Goal: Communication & Community: Answer question/provide support

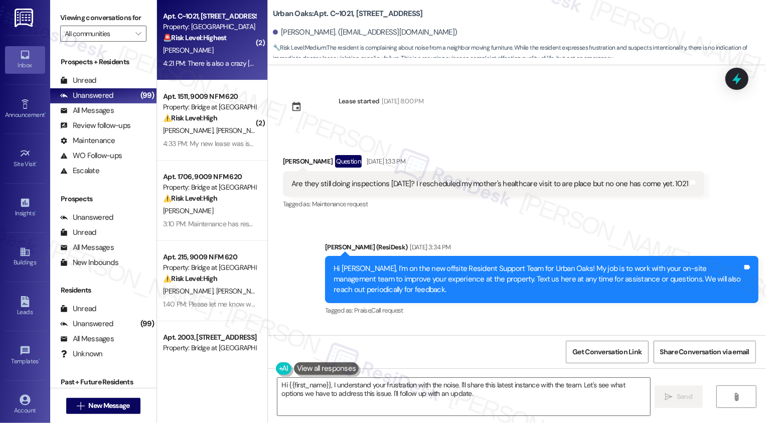
scroll to position [5089, 0]
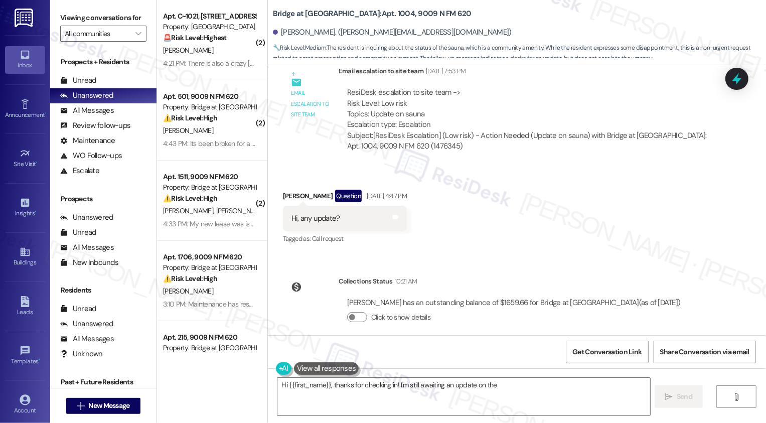
scroll to position [293, 0]
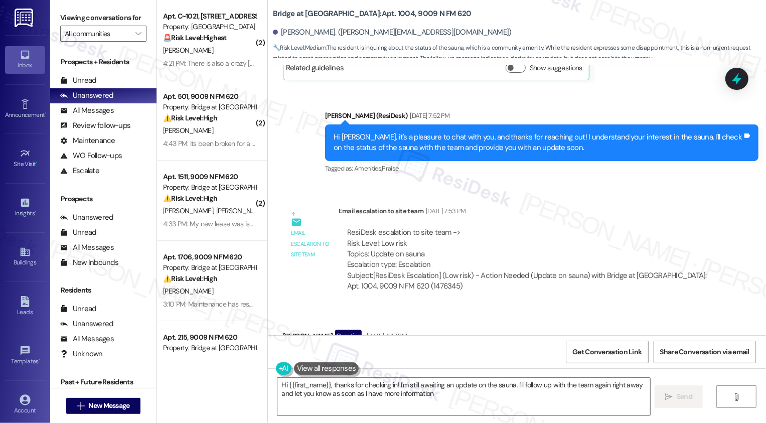
type textarea "Hi {{first_name}}, thanks for checking in! I'm still awaiting an update on the …"
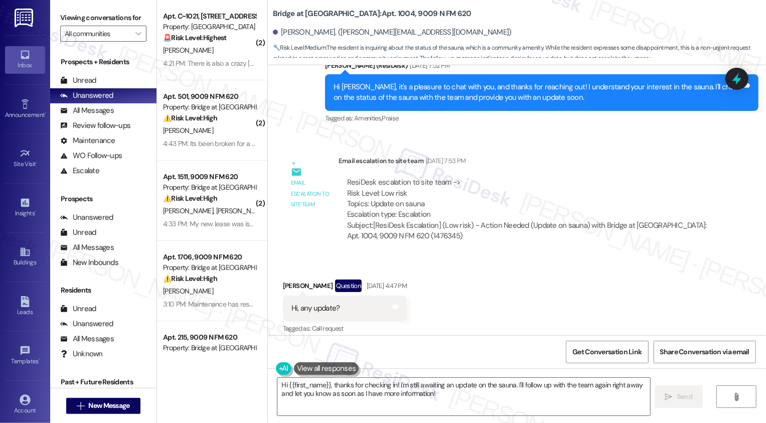
scroll to position [336, 0]
